Goal: Transaction & Acquisition: Purchase product/service

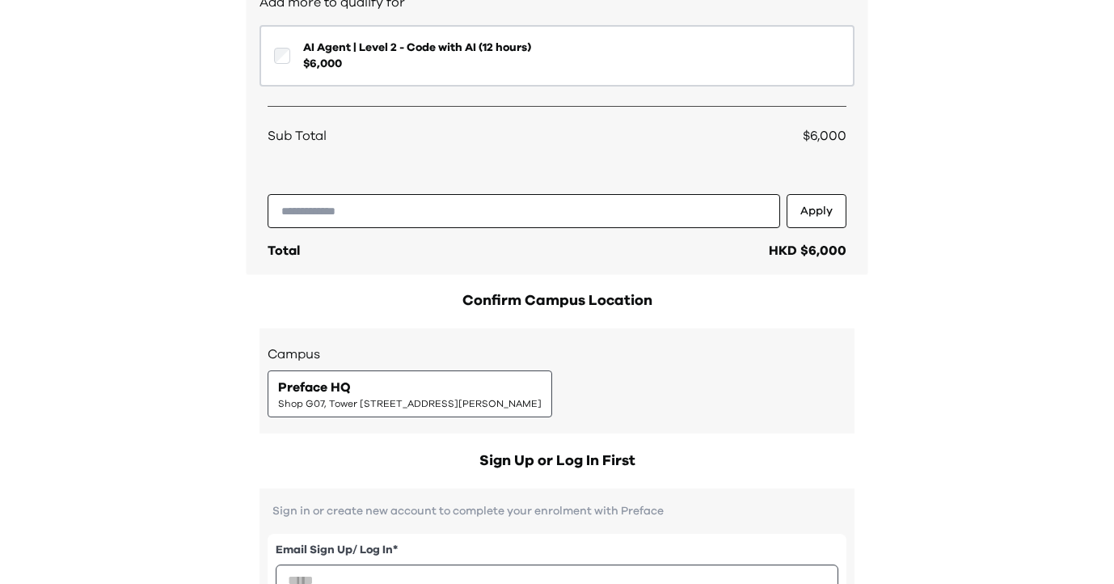
scroll to position [272, 0]
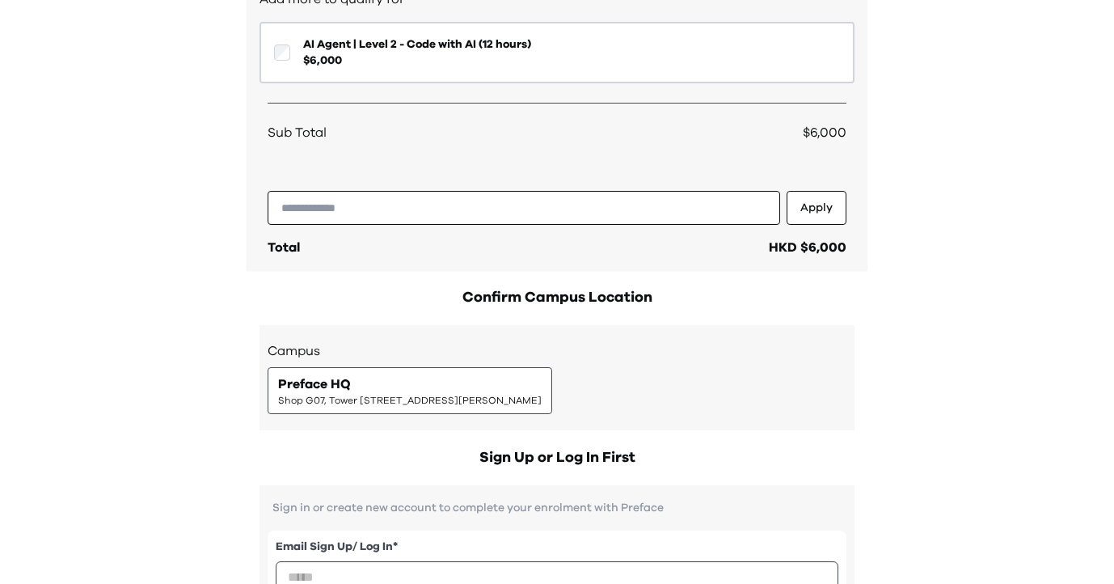
click at [542, 377] on div "Preface HQ Shop G07, Tower [STREET_ADDRESS][PERSON_NAME]" at bounding box center [410, 390] width 264 height 32
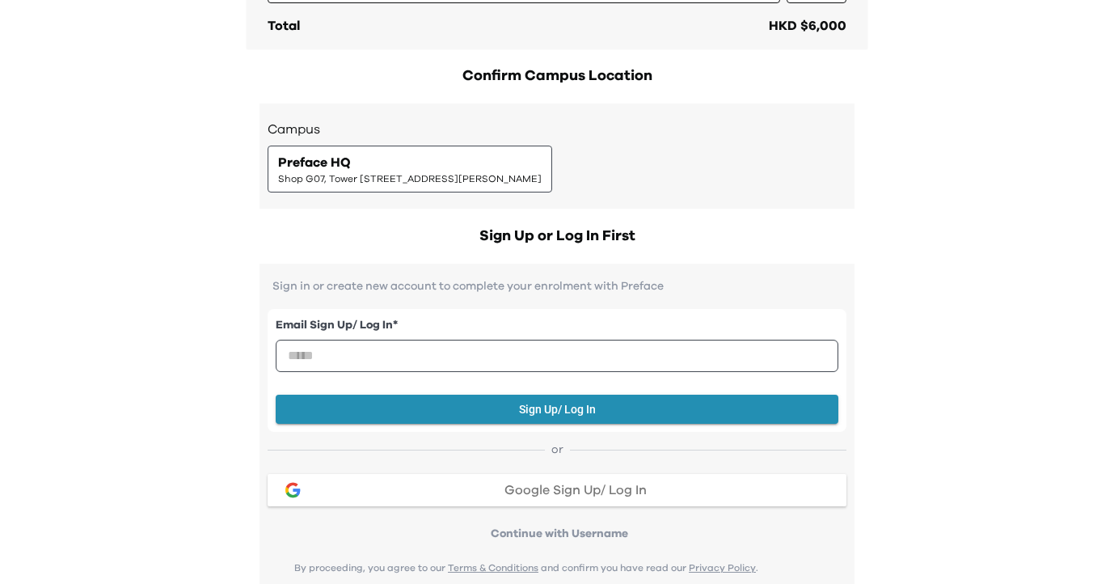
scroll to position [501, 0]
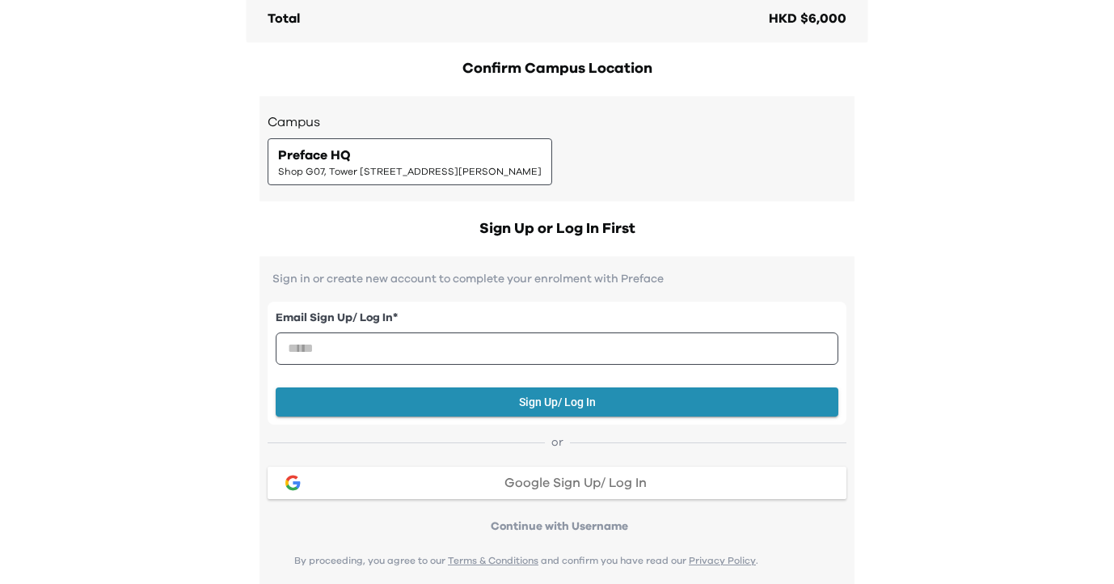
click at [1034, 84] on div "Your Order Step 1: Pay to confirm your course(s) Step 2: Schedule your sessions…" at bounding box center [557, 454] width 1114 height 1910
click at [900, 99] on div "Your Order Step 1: Pay to confirm your course(s) Step 2: Schedule your sessions…" at bounding box center [557, 454] width 1114 height 1910
click at [208, 36] on div "Your Order Step 1: Pay to confirm your course(s) Step 2: Schedule your sessions…" at bounding box center [557, 454] width 1114 height 1910
